Goal: Find contact information: Find contact information

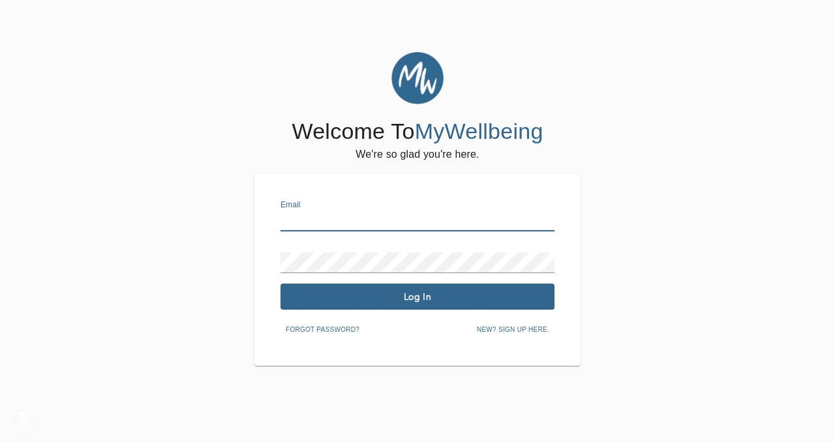
click at [303, 221] on input "text" at bounding box center [418, 221] width 274 height 21
type input "[PERSON_NAME][EMAIL_ADDRESS][DOMAIN_NAME]"
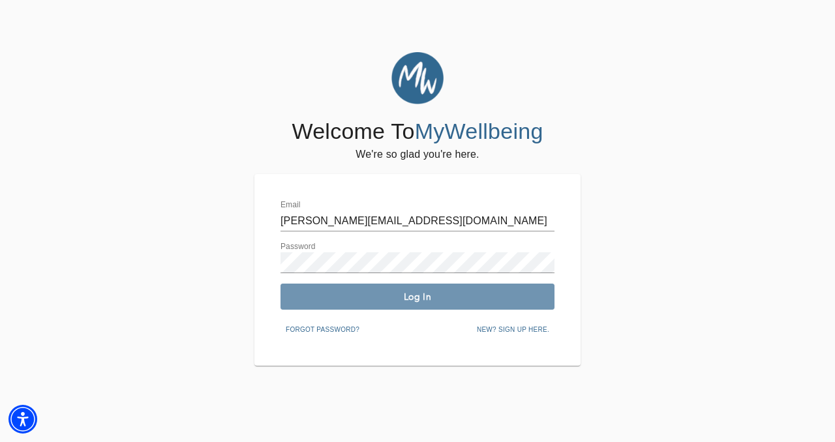
click at [359, 296] on span "Log In" at bounding box center [418, 297] width 264 height 12
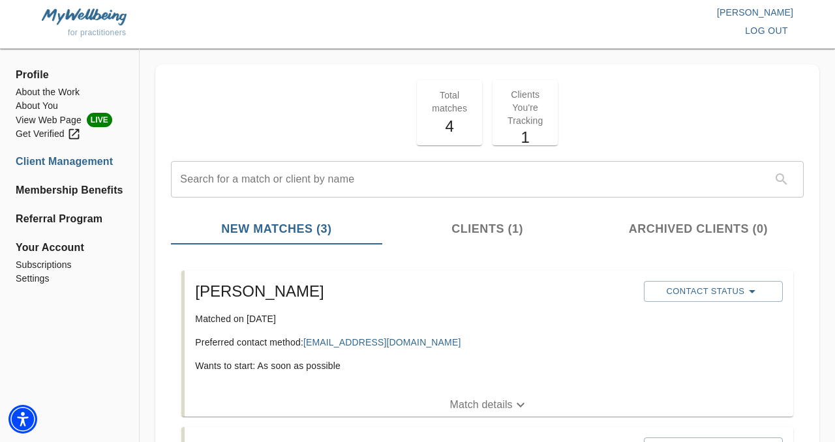
click at [439, 109] on p "Total matches" at bounding box center [450, 102] width 50 height 26
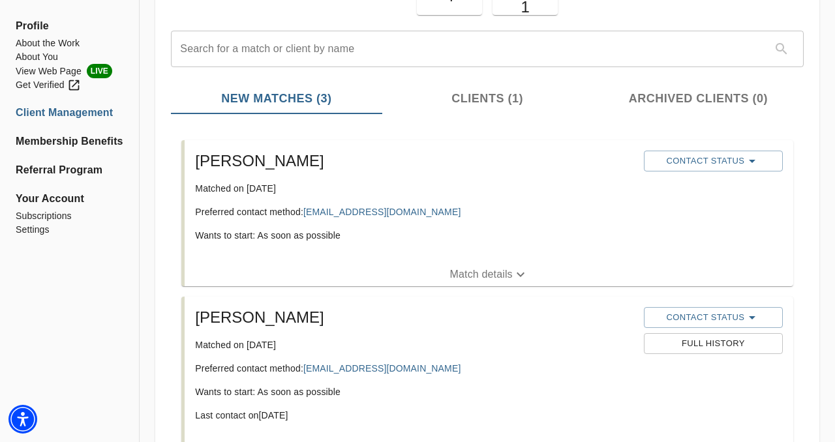
scroll to position [157, 0]
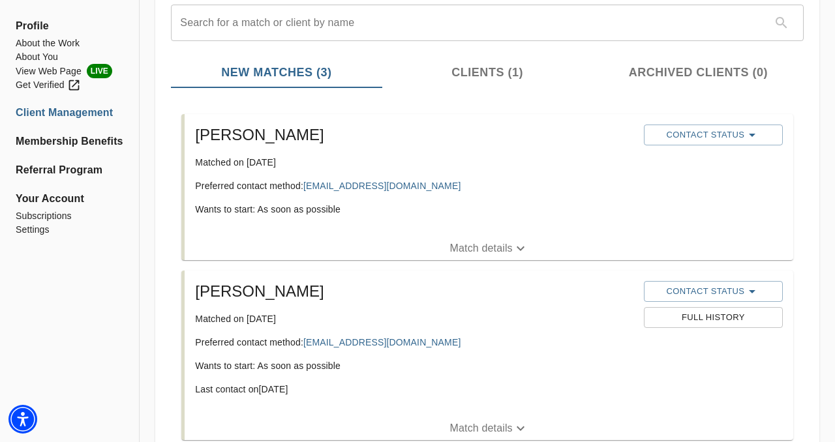
drag, startPoint x: 445, startPoint y: 186, endPoint x: 423, endPoint y: 223, distance: 42.8
click at [418, 219] on div "[PERSON_NAME] Matched on [DATE] Preferred contact method: [EMAIL_ADDRESS][DOMAI…" at bounding box center [414, 175] width 448 height 112
click at [446, 226] on div "[PERSON_NAME] Matched on [DATE] Preferred contact method: [EMAIL_ADDRESS][DOMAI…" at bounding box center [414, 175] width 448 height 112
click at [459, 187] on p "Preferred contact method: [EMAIL_ADDRESS][DOMAIN_NAME]" at bounding box center [414, 185] width 438 height 13
drag, startPoint x: 459, startPoint y: 187, endPoint x: 305, endPoint y: 181, distance: 154.1
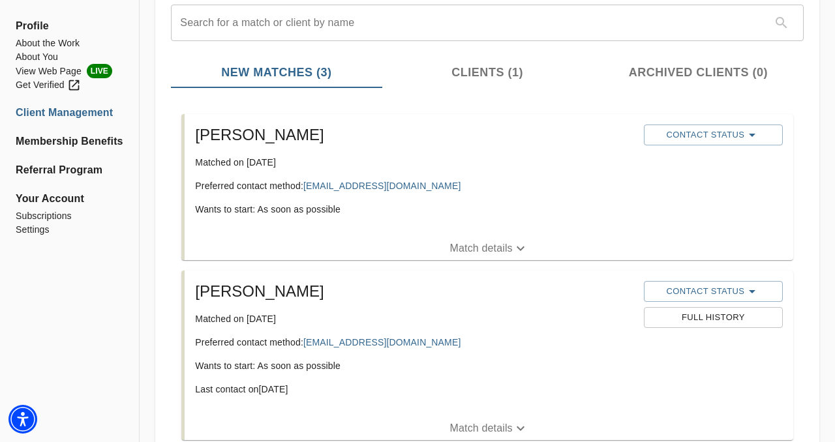
click at [305, 182] on p "Preferred contact method: [EMAIL_ADDRESS][DOMAIN_NAME]" at bounding box center [414, 185] width 438 height 13
copy link "[EMAIL_ADDRESS][DOMAIN_NAME]"
